Goal: Complete application form

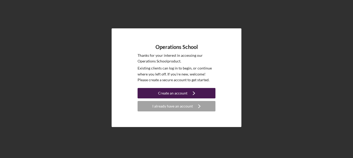
click at [176, 94] on div "Create an account" at bounding box center [172, 93] width 29 height 10
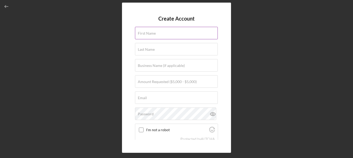
click at [165, 35] on input "First Name" at bounding box center [176, 33] width 83 height 12
type input "[PERSON_NAME]"
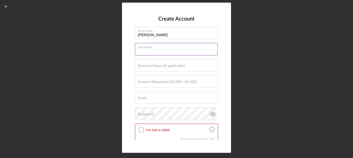
click at [165, 51] on input "Last Name" at bounding box center [176, 49] width 83 height 12
type input "[PERSON_NAME]"
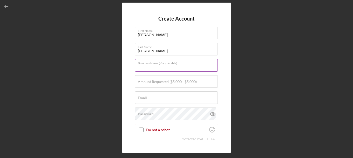
click at [173, 68] on input "Business Name (if applicable)" at bounding box center [176, 65] width 83 height 12
type input "ZAIRES VISIONS LLC"
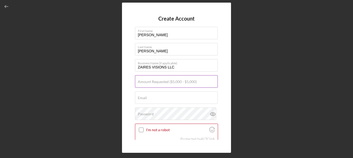
click at [173, 85] on input "Amount Requested ($5,000 - $5,000)" at bounding box center [176, 81] width 83 height 12
type input "$5,000"
click at [157, 98] on input "Email" at bounding box center [176, 97] width 83 height 12
type input "[EMAIL_ADDRESS][DOMAIN_NAME]"
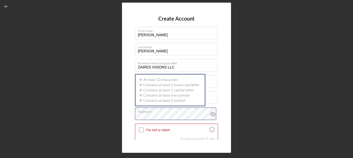
click at [150, 110] on div "Password Icon/icon-validation-no At least 12 characters Icon/icon-validation-no…" at bounding box center [176, 113] width 83 height 13
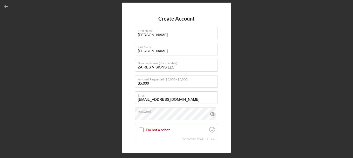
click at [142, 130] on input "I'm not a robot" at bounding box center [141, 129] width 5 height 5
checkbox input "true"
click at [218, 130] on div "Create Account First Name [PERSON_NAME] Last Name [PERSON_NAME] Business Name (…" at bounding box center [176, 78] width 109 height 150
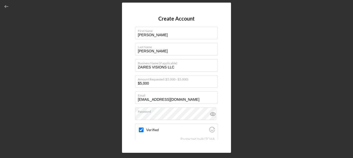
click at [219, 130] on div "Create Account First Name [PERSON_NAME] Last Name [PERSON_NAME] Business Name (…" at bounding box center [176, 78] width 109 height 150
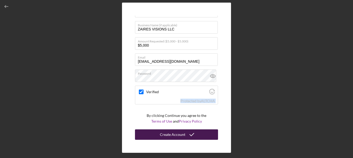
click at [180, 134] on div "Create Account" at bounding box center [172, 134] width 25 height 10
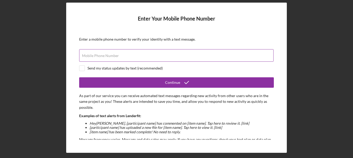
click at [123, 55] on input "Mobile Phone Number" at bounding box center [176, 55] width 194 height 12
type input "[PHONE_NUMBER]"
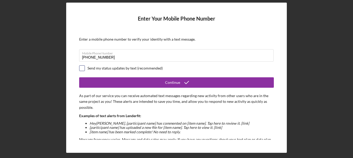
click at [84, 68] on input "checkbox" at bounding box center [81, 67] width 5 height 5
checkbox input "true"
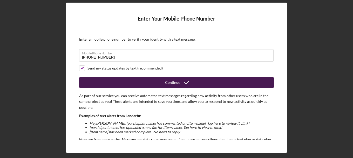
click at [173, 81] on div "Continue" at bounding box center [172, 82] width 15 height 10
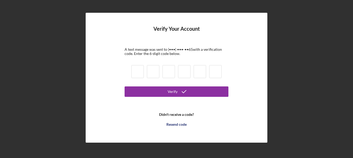
click at [135, 70] on input at bounding box center [137, 71] width 12 height 13
type input "5"
type input "8"
type input "5"
type input "1"
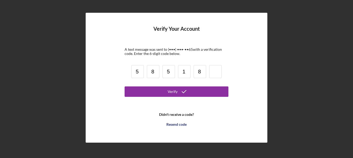
type input "8"
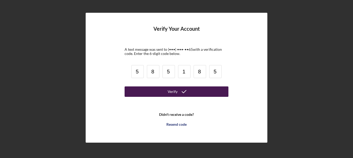
type input "5"
click at [168, 88] on button "Verify" at bounding box center [177, 91] width 104 height 10
